Goal: Transaction & Acquisition: Book appointment/travel/reservation

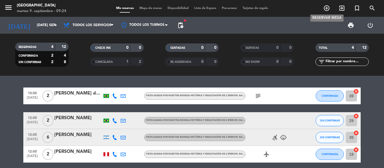
click at [325, 10] on icon "add_circle_outline" at bounding box center [326, 8] width 7 height 7
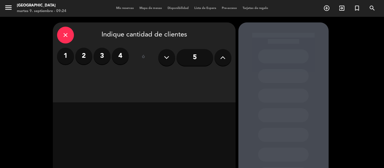
click at [84, 56] on label "2" at bounding box center [83, 56] width 17 height 17
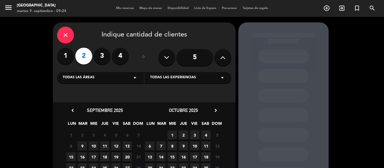
click at [82, 148] on span "9" at bounding box center [82, 146] width 9 height 9
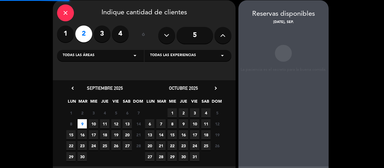
scroll to position [22, 0]
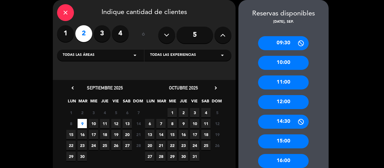
click at [281, 63] on div "10:00" at bounding box center [283, 63] width 51 height 14
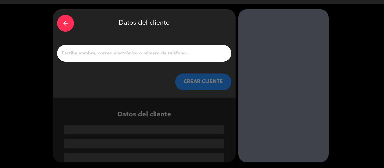
scroll to position [13, 0]
click at [196, 54] on input "1" at bounding box center [144, 53] width 166 height 8
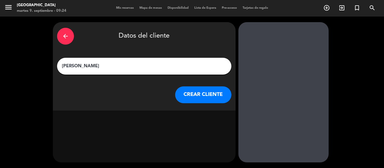
scroll to position [0, 0]
type input "[PERSON_NAME]"
click at [213, 99] on button "CREAR CLIENTE" at bounding box center [203, 95] width 56 height 17
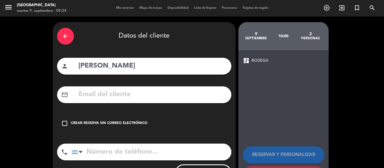
click at [66, 121] on icon "check_box_outline_blank" at bounding box center [64, 123] width 7 height 7
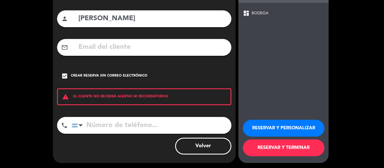
scroll to position [48, 0]
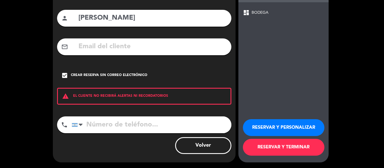
click at [298, 153] on button "RESERVAR Y TERMINAR" at bounding box center [284, 147] width 82 height 17
